Goal: Task Accomplishment & Management: Complete application form

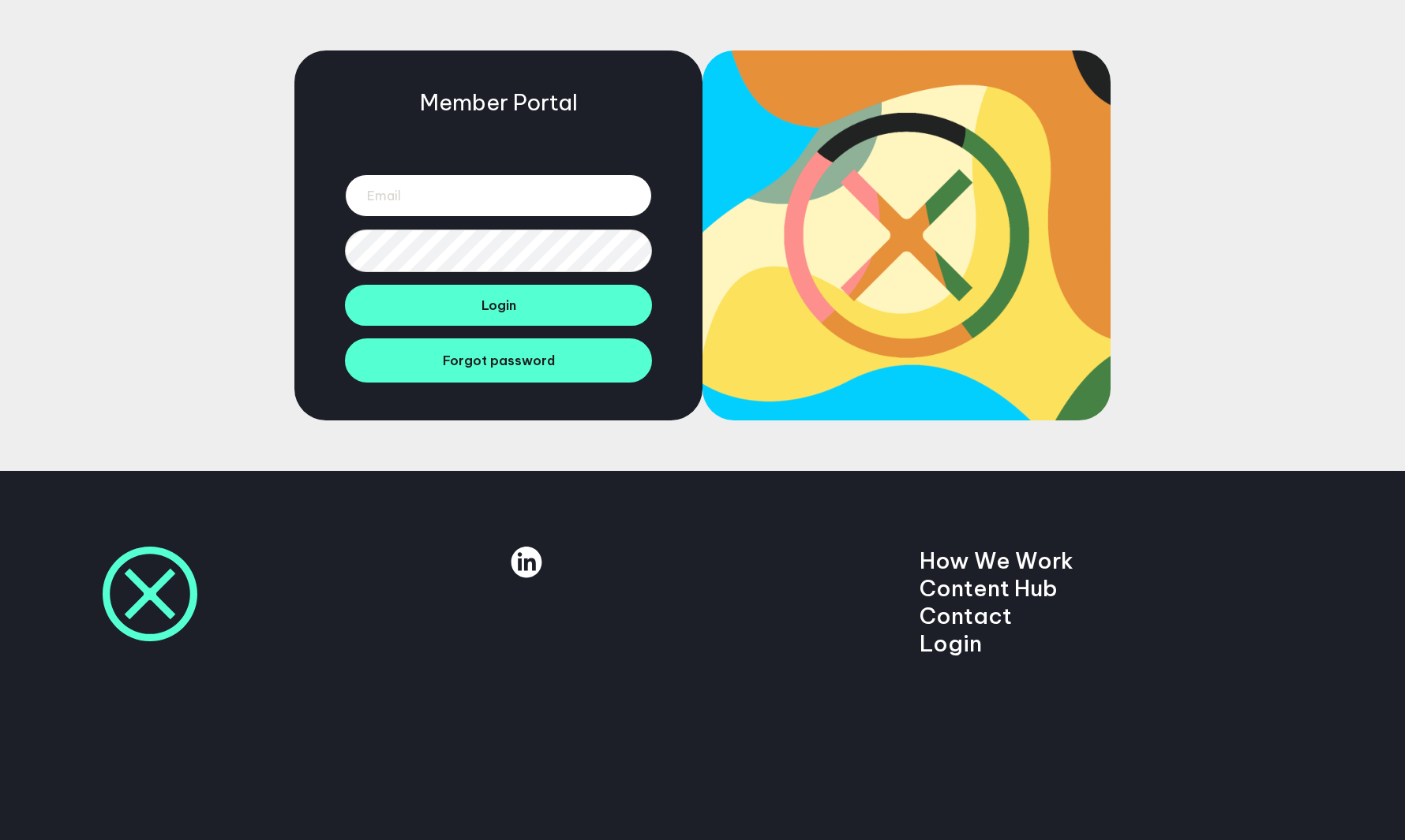
click at [514, 181] on input "email" at bounding box center [498, 195] width 307 height 42
paste input "mrjakeberry@googlemail.com"
type input "mrjakeberry@googlemail.com"
click at [344, 285] on button "Login" at bounding box center [498, 305] width 307 height 41
